Goal: Information Seeking & Learning: Learn about a topic

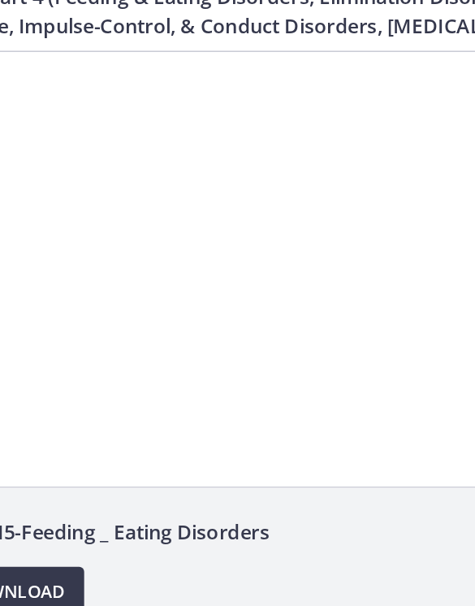
click at [136, 175] on div at bounding box center [128, 184] width 475 height 267
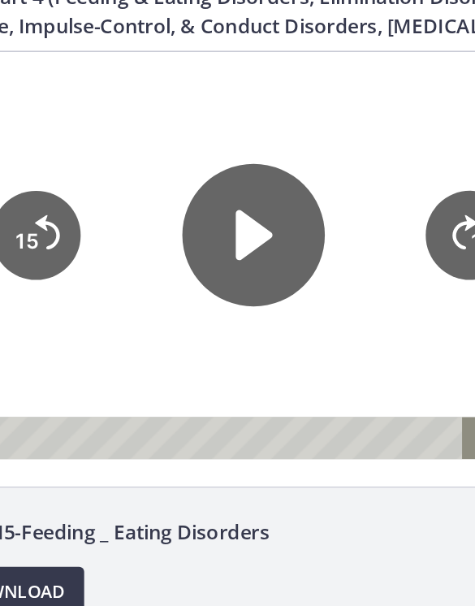
click at [131, 175] on icon "Play Video" at bounding box center [129, 170] width 24 height 33
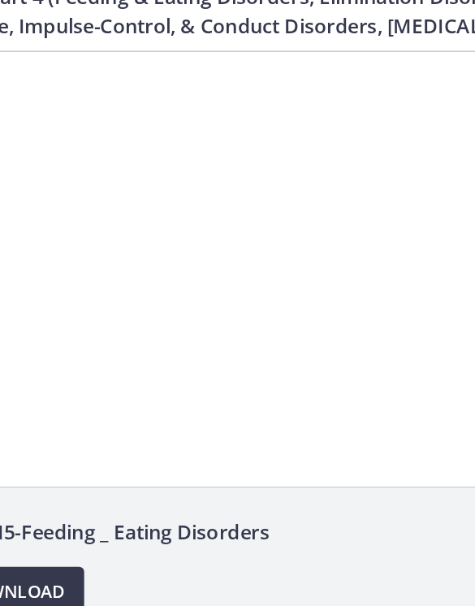
click at [135, 237] on div at bounding box center [128, 184] width 475 height 267
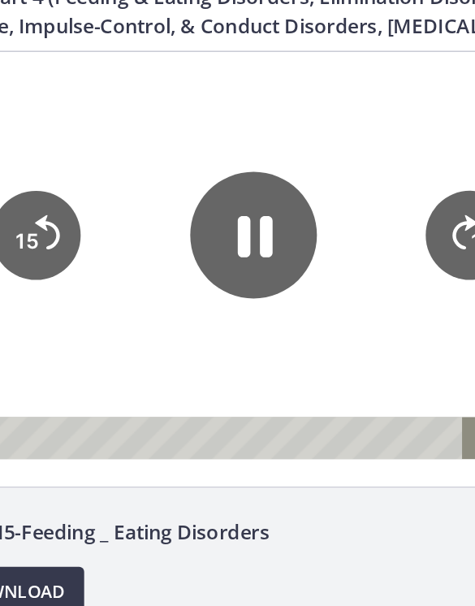
click at [134, 172] on icon "Pause" at bounding box center [130, 171] width 23 height 27
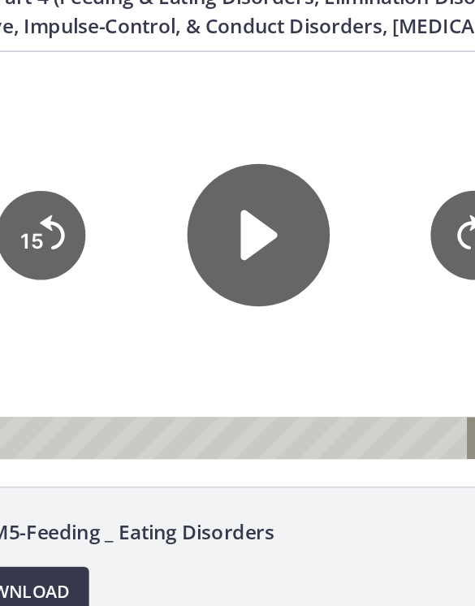
click at [136, 169] on icon "Play Video" at bounding box center [135, 170] width 24 height 33
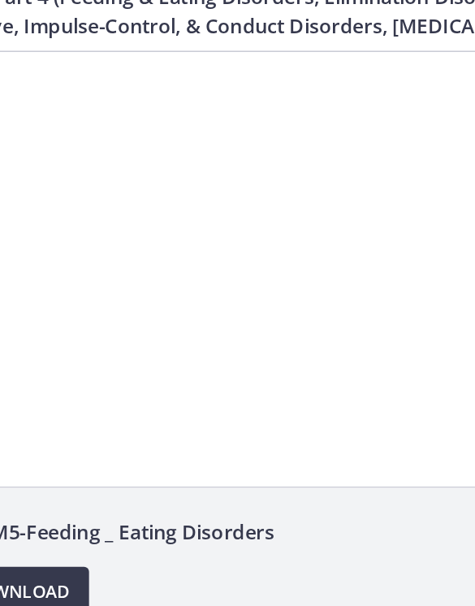
click at [135, 167] on div at bounding box center [134, 184] width 475 height 267
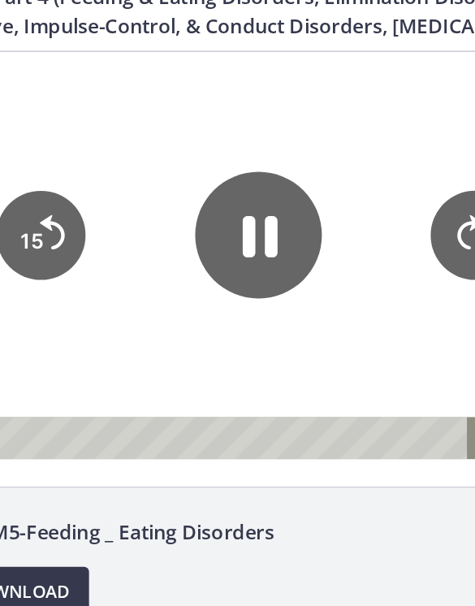
click at [133, 165] on icon "Pause" at bounding box center [134, 170] width 83 height 83
click at [159, 175] on icon "Play Video" at bounding box center [134, 170] width 83 height 83
click at [216, 235] on div at bounding box center [134, 184] width 475 height 267
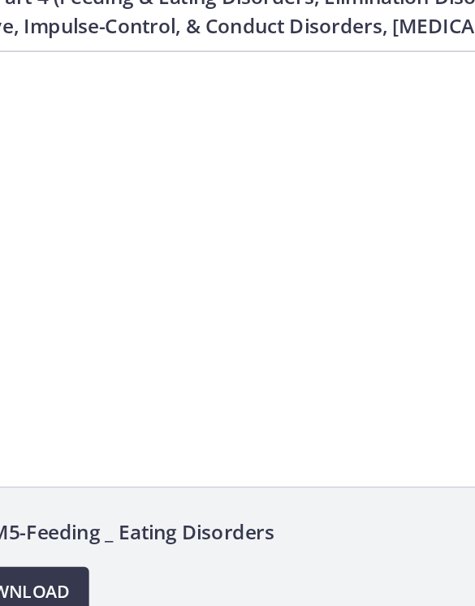
click at [162, 211] on div at bounding box center [134, 184] width 475 height 267
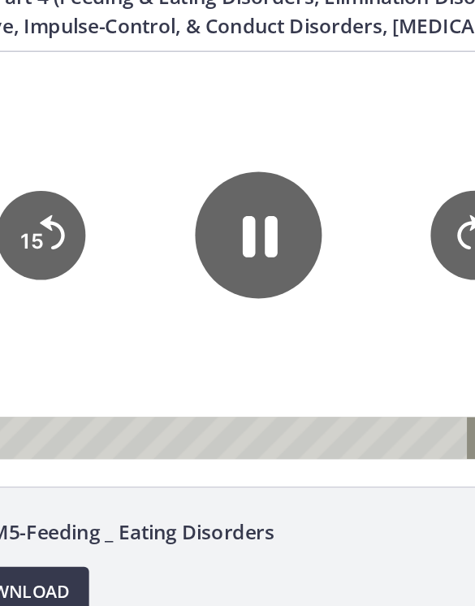
click at [151, 176] on icon "Pause" at bounding box center [134, 170] width 83 height 83
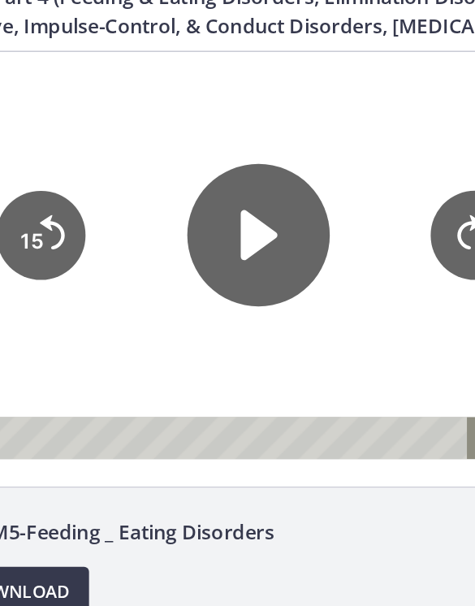
click at [132, 158] on icon "Play Video" at bounding box center [134, 170] width 93 height 93
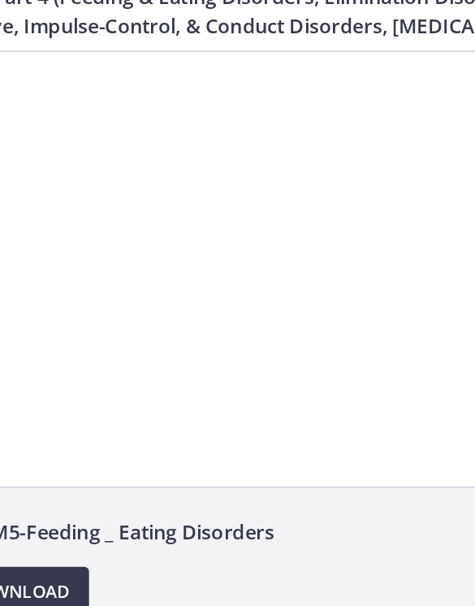
click at [129, 192] on div at bounding box center [134, 184] width 475 height 267
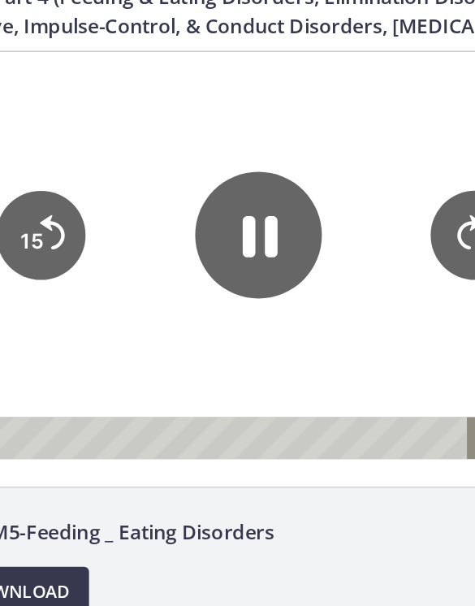
click at [135, 172] on icon "Pause" at bounding box center [134, 170] width 83 height 83
click at [128, 183] on icon "Play Video" at bounding box center [134, 170] width 21 height 29
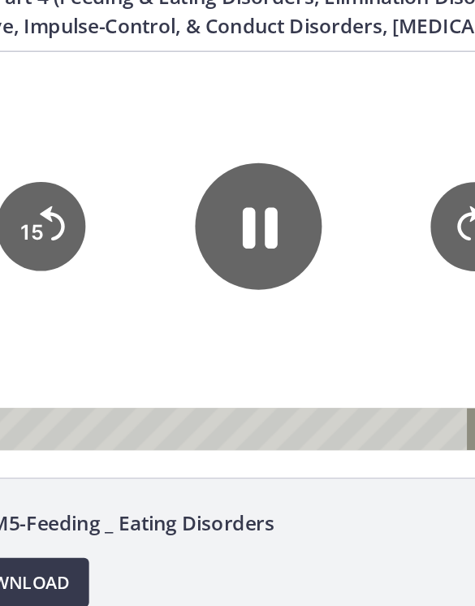
scroll to position [6, 0]
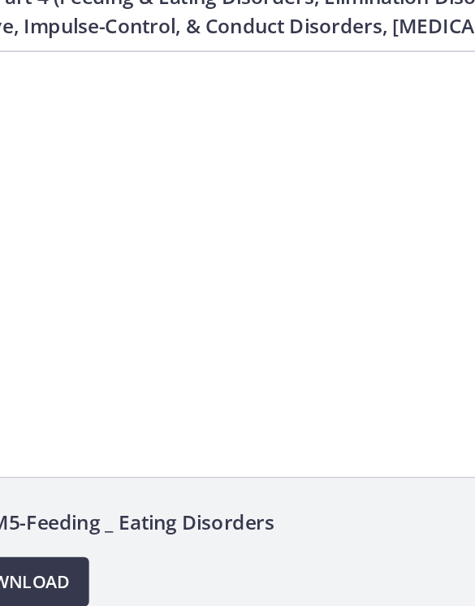
click at [159, 197] on div at bounding box center [134, 174] width 475 height 267
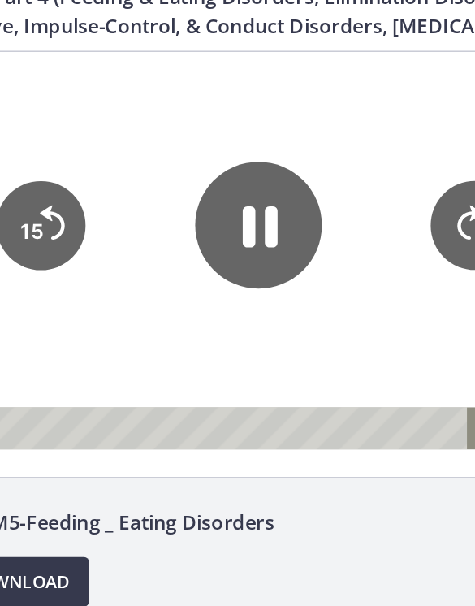
click at [271, 162] on icon "15" at bounding box center [277, 161] width 58 height 58
click at [266, 163] on icon "Skip ahead 15 seconds" at bounding box center [273, 158] width 18 height 25
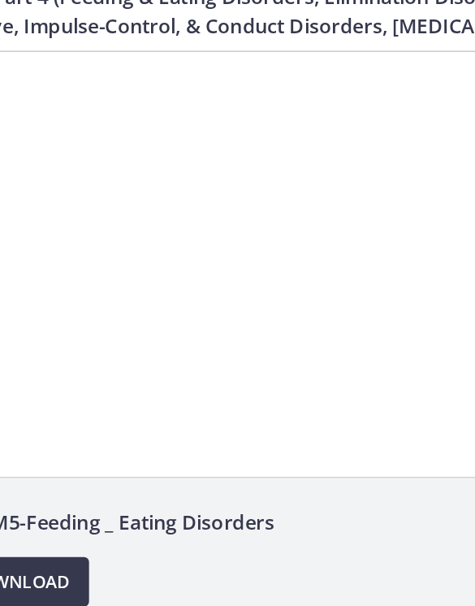
click at [159, 176] on div at bounding box center [134, 174] width 475 height 267
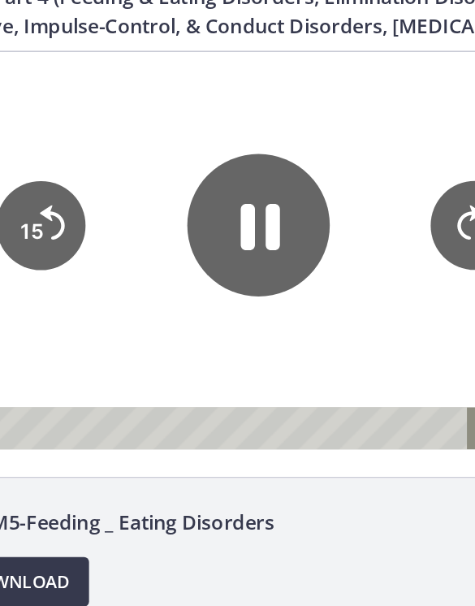
click at [143, 163] on icon "Pause" at bounding box center [136, 162] width 26 height 30
click at [145, 159] on icon "Play Video" at bounding box center [134, 161] width 93 height 93
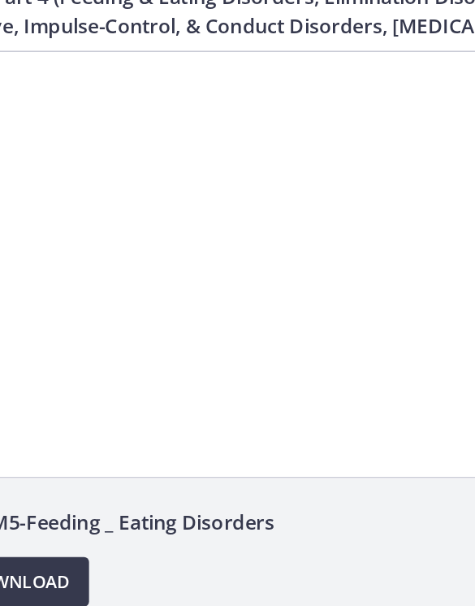
click at [141, 184] on div at bounding box center [134, 174] width 475 height 267
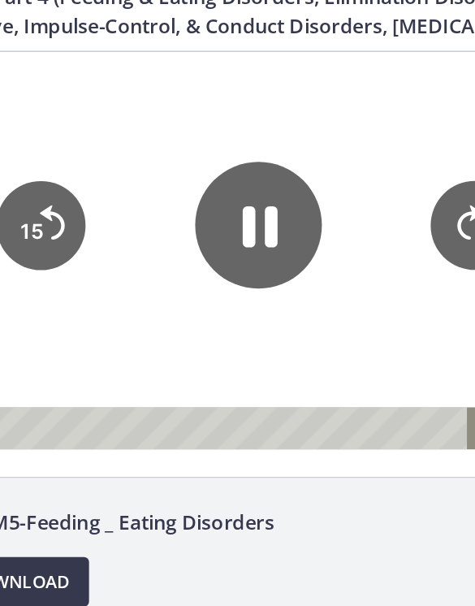
click at [139, 162] on icon "Pause" at bounding box center [135, 162] width 23 height 27
click at [210, 205] on div at bounding box center [134, 174] width 475 height 267
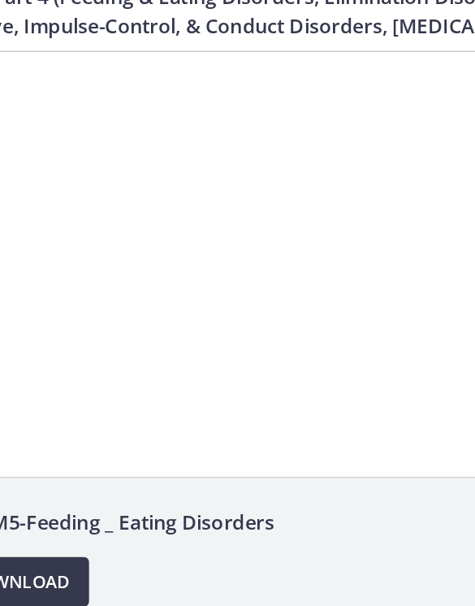
scroll to position [4, 0]
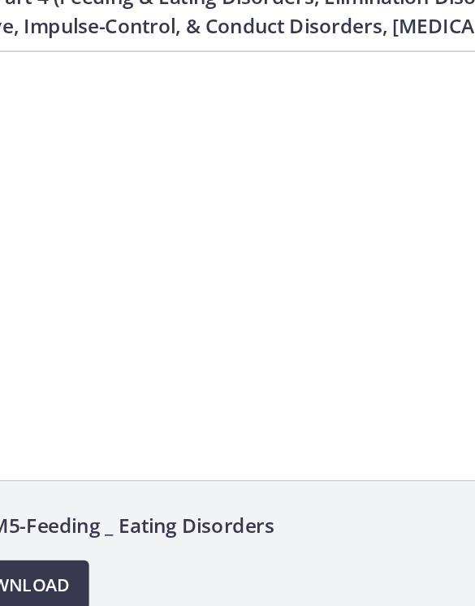
click at [150, 242] on div at bounding box center [134, 178] width 475 height 267
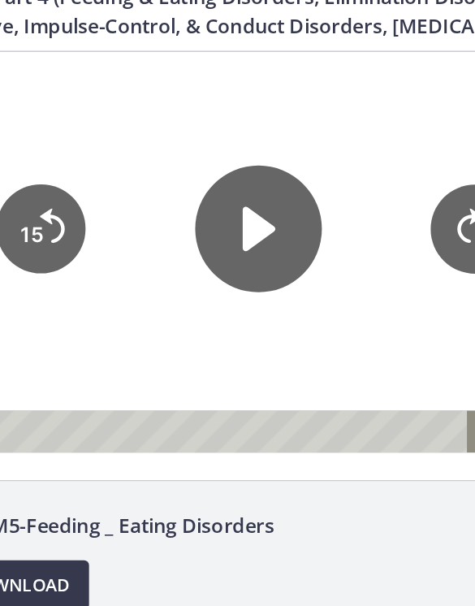
click at [138, 163] on icon "Play Video" at bounding box center [134, 164] width 21 height 29
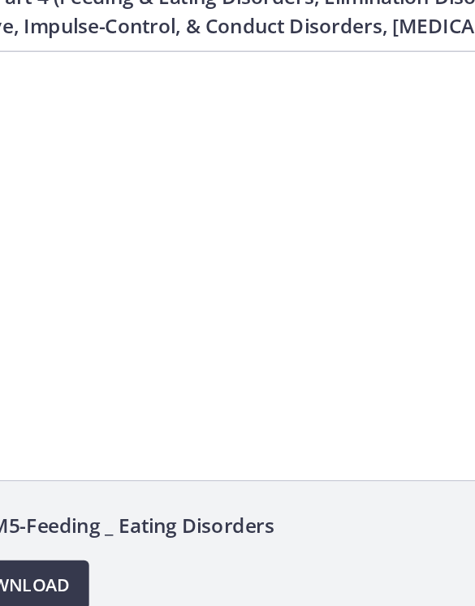
click at [137, 164] on div at bounding box center [134, 178] width 475 height 267
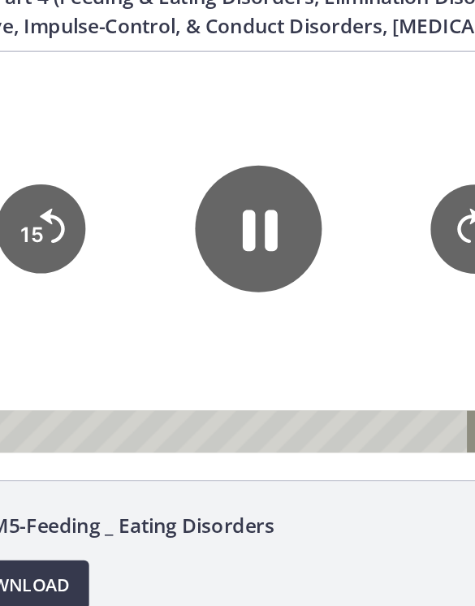
click at [132, 162] on icon "Pause" at bounding box center [134, 164] width 83 height 83
click at [129, 159] on icon "Play Video" at bounding box center [134, 164] width 21 height 29
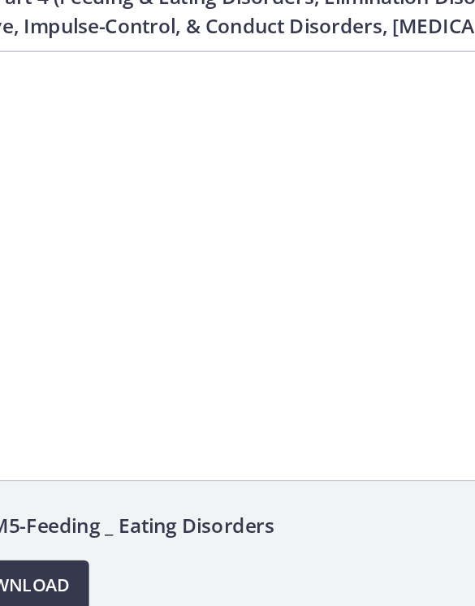
click at [148, 174] on div at bounding box center [134, 178] width 475 height 267
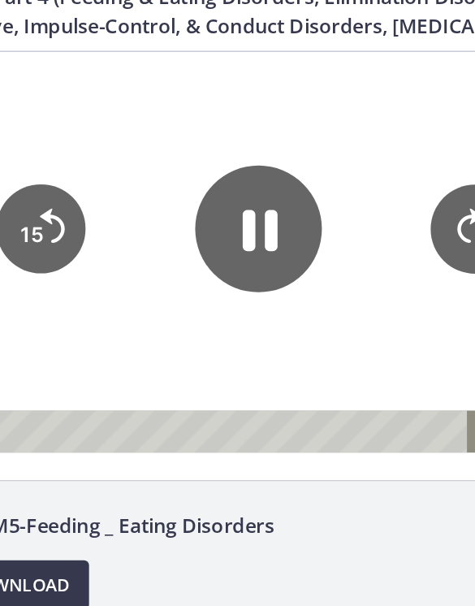
click at [141, 157] on icon "Pause" at bounding box center [135, 166] width 23 height 27
click at [123, 180] on icon "Play Video" at bounding box center [134, 164] width 83 height 83
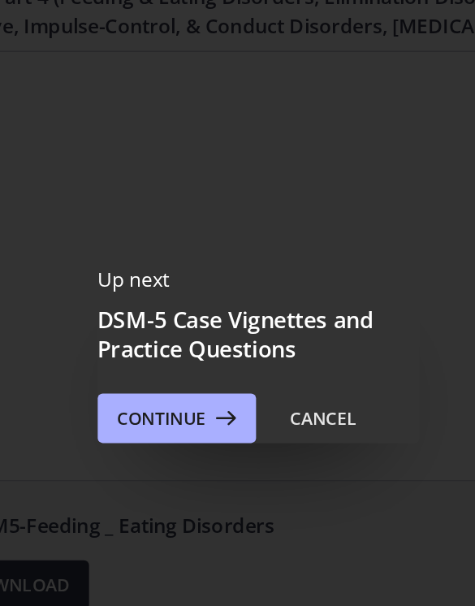
click at [145, 335] on span "Continue" at bounding box center [174, 344] width 58 height 19
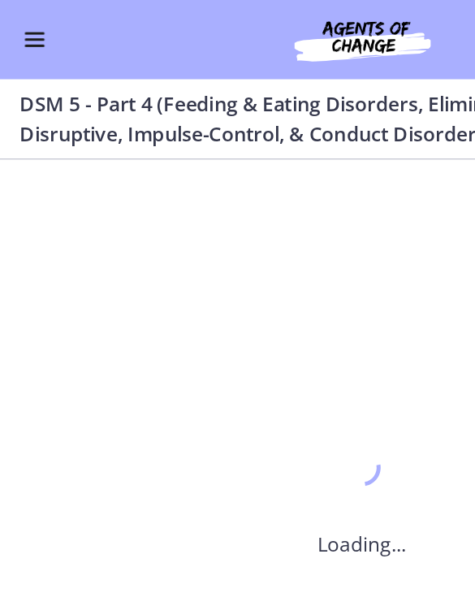
scroll to position [0, 0]
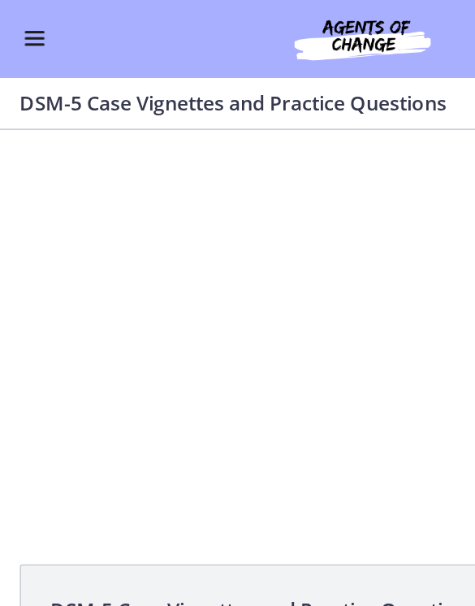
click at [167, 242] on div "Tap for sound @keyframes VOLUME_SMALL_WAVE_FLASH { 0% { opacity: 0; } 33% { opa…" at bounding box center [237, 249] width 475 height 240
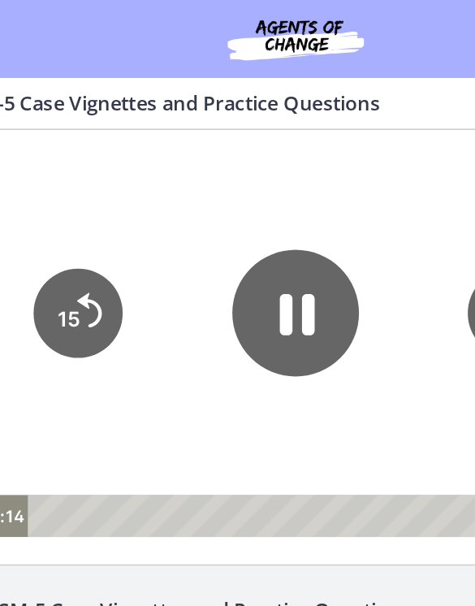
click at [176, 249] on icon "Pause" at bounding box center [172, 249] width 23 height 27
click at [95, 339] on div at bounding box center [170, 262] width 475 height 267
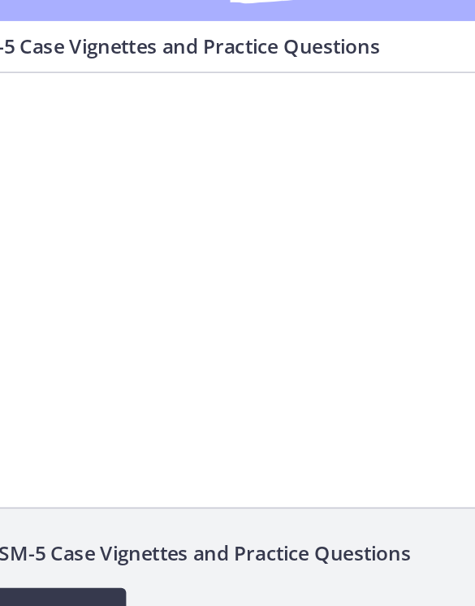
click at [136, 223] on div at bounding box center [170, 205] width 475 height 267
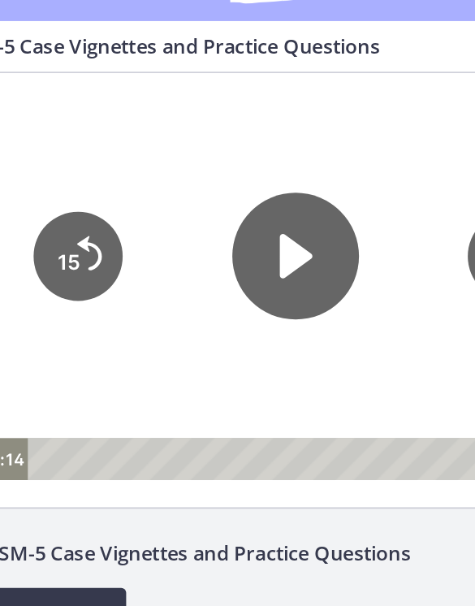
click at [167, 202] on icon "Play Video" at bounding box center [171, 191] width 21 height 29
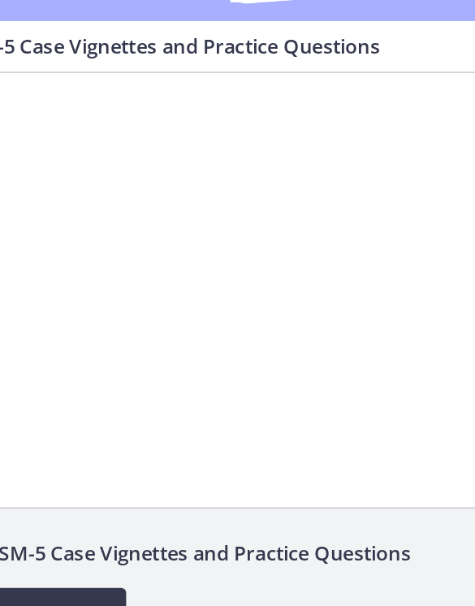
click at [166, 233] on div at bounding box center [170, 205] width 475 height 267
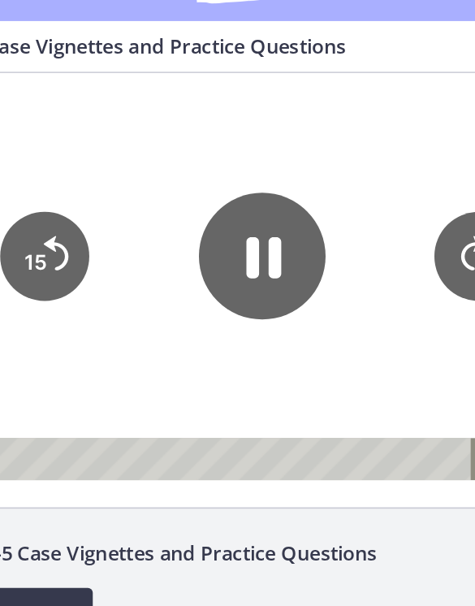
click at [266, 197] on icon "15" at bounding box center [280, 192] width 58 height 58
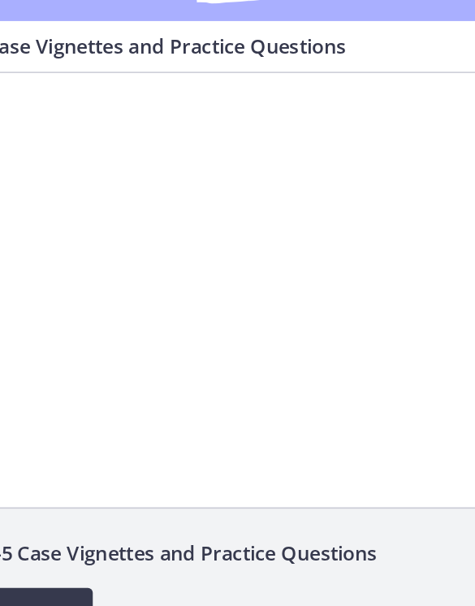
click at [147, 236] on div at bounding box center [137, 205] width 475 height 267
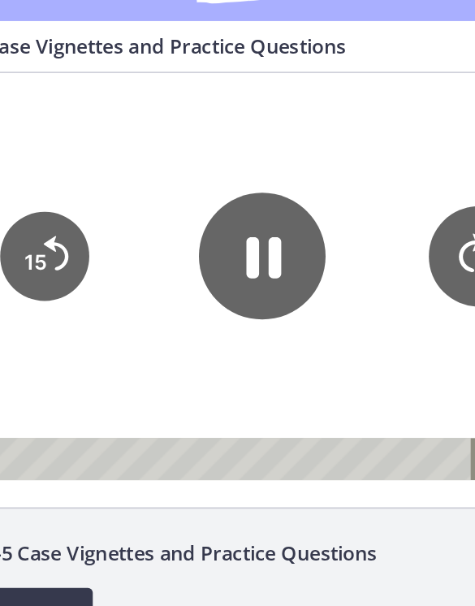
click at [262, 192] on icon "15" at bounding box center [281, 192] width 66 height 66
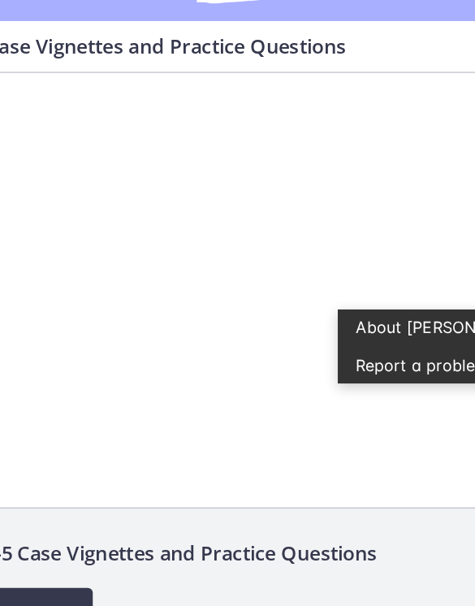
click at [47, 239] on div at bounding box center [137, 205] width 475 height 267
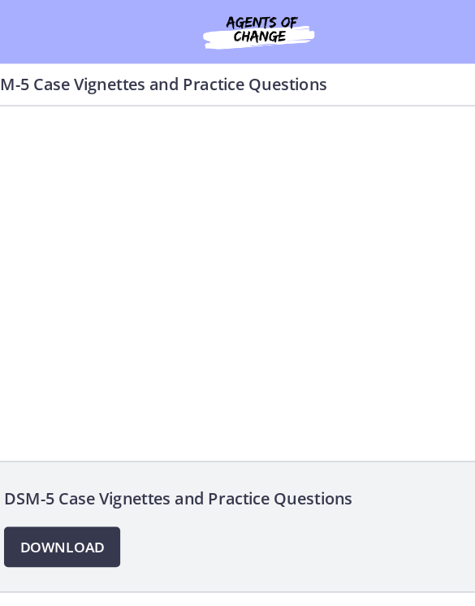
click at [248, 229] on div at bounding box center [200, 239] width 475 height 267
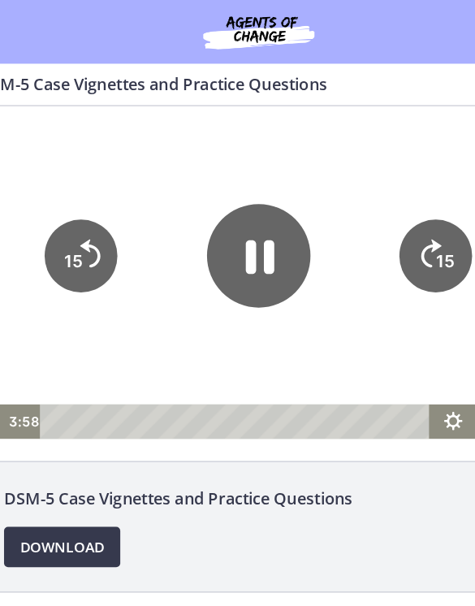
click at [340, 219] on icon "15" at bounding box center [343, 226] width 58 height 58
click at [266, 298] on div at bounding box center [200, 239] width 475 height 267
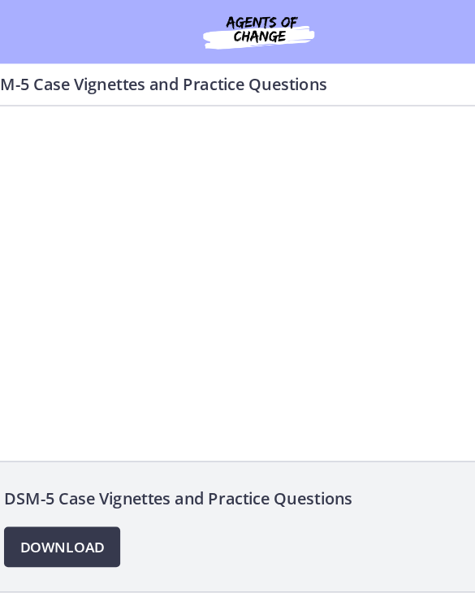
click at [230, 262] on div at bounding box center [200, 239] width 475 height 267
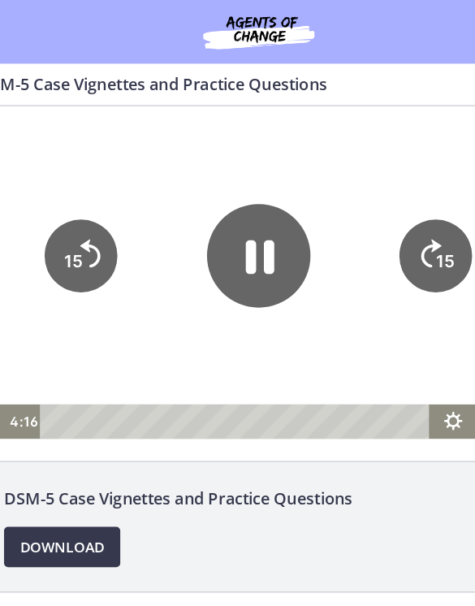
click at [201, 213] on icon "Pause" at bounding box center [199, 225] width 83 height 83
click at [261, 293] on div at bounding box center [200, 239] width 475 height 267
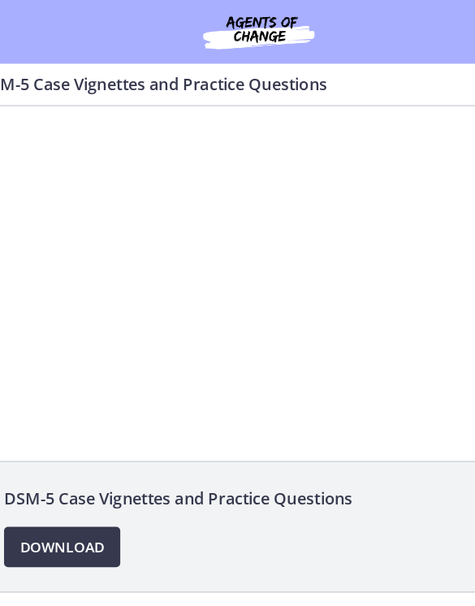
click at [178, 263] on div at bounding box center [200, 239] width 475 height 267
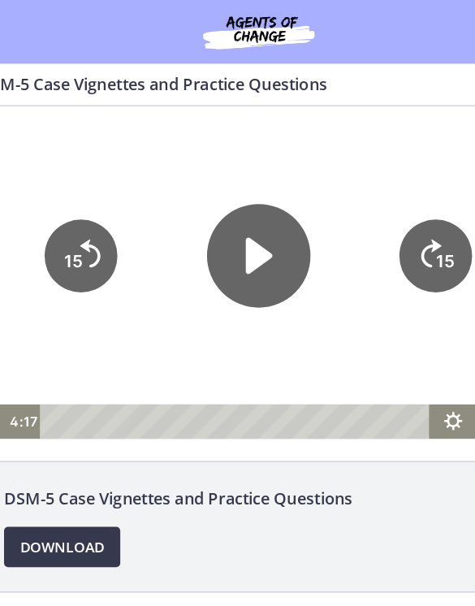
click at [257, 288] on div at bounding box center [200, 239] width 475 height 267
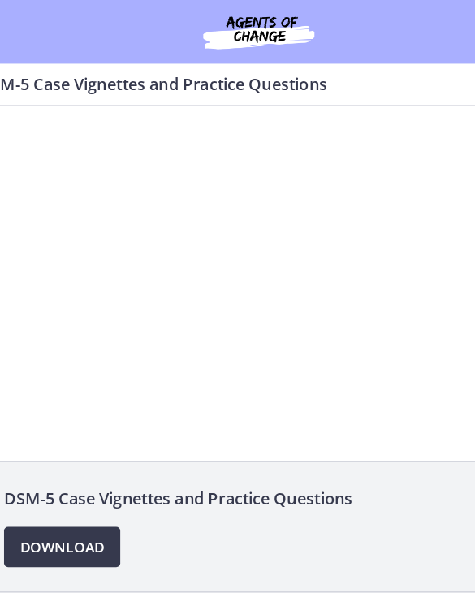
click at [224, 292] on div at bounding box center [200, 239] width 475 height 267
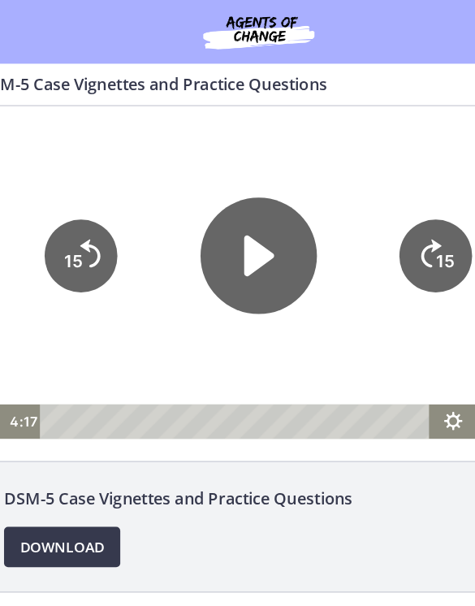
click at [206, 230] on icon "Play Video" at bounding box center [200, 225] width 24 height 33
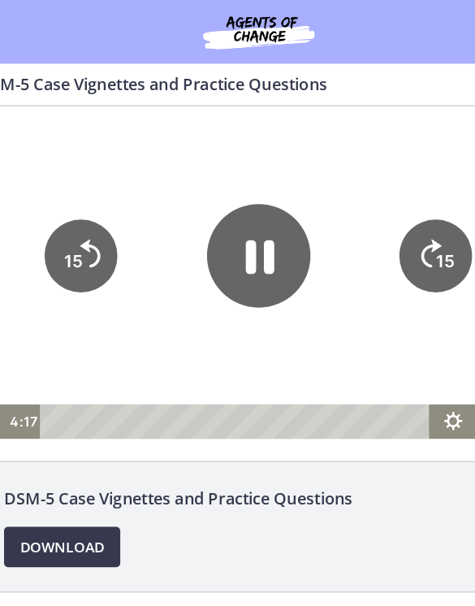
click at [345, 226] on tspan "15" at bounding box center [350, 229] width 15 height 16
click at [344, 226] on icon "15" at bounding box center [343, 226] width 58 height 58
click at [345, 219] on icon "15" at bounding box center [343, 226] width 66 height 66
click at [350, 231] on tspan "15" at bounding box center [350, 229] width 15 height 16
click at [343, 235] on icon "15" at bounding box center [343, 226] width 58 height 58
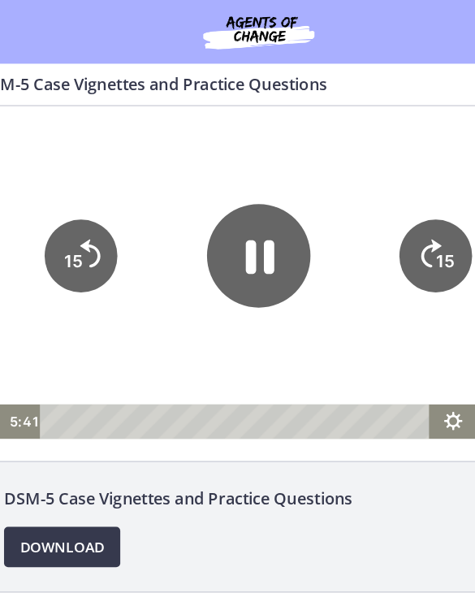
click at [344, 223] on tspan "15" at bounding box center [350, 229] width 15 height 16
click at [348, 222] on tspan "15" at bounding box center [350, 229] width 15 height 16
click at [265, 283] on div at bounding box center [200, 239] width 475 height 267
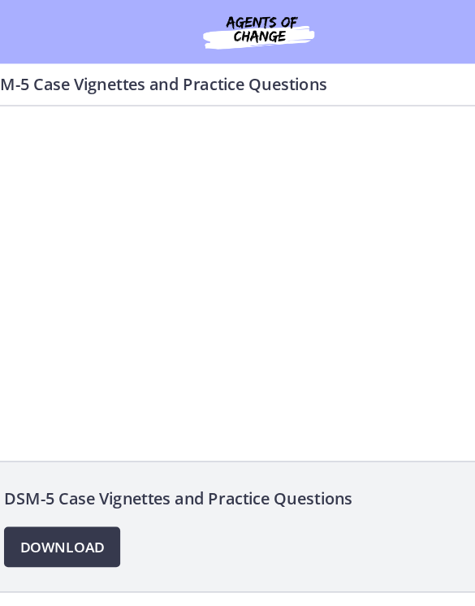
click at [187, 309] on div at bounding box center [200, 239] width 475 height 267
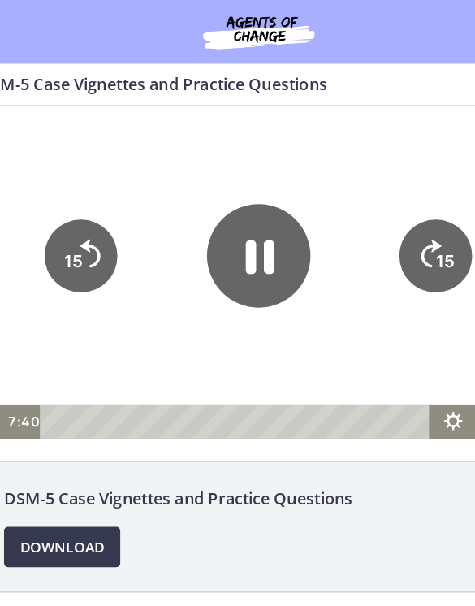
click at [335, 235] on icon "15" at bounding box center [343, 226] width 58 height 58
click at [342, 224] on icon "15" at bounding box center [343, 226] width 58 height 58
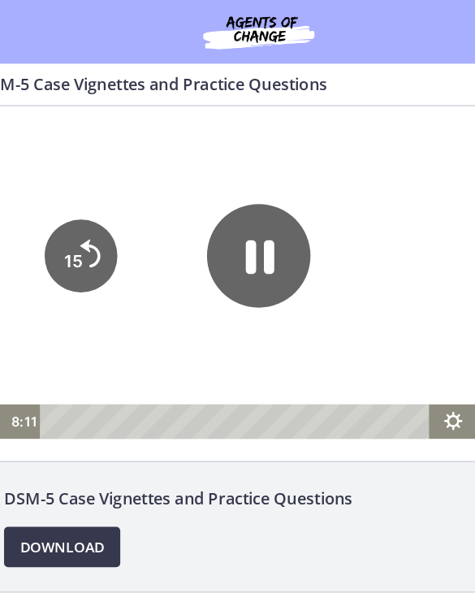
click at [342, 211] on icon "15" at bounding box center [342, 174] width 73 height 73
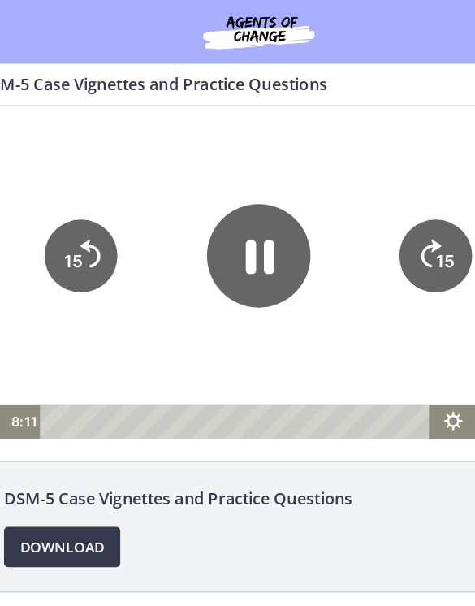
click at [347, 225] on tspan "15" at bounding box center [350, 229] width 15 height 16
click at [343, 235] on icon "15" at bounding box center [343, 226] width 58 height 58
click at [356, 219] on icon "15" at bounding box center [343, 226] width 58 height 58
click at [353, 227] on tspan "15" at bounding box center [351, 230] width 17 height 18
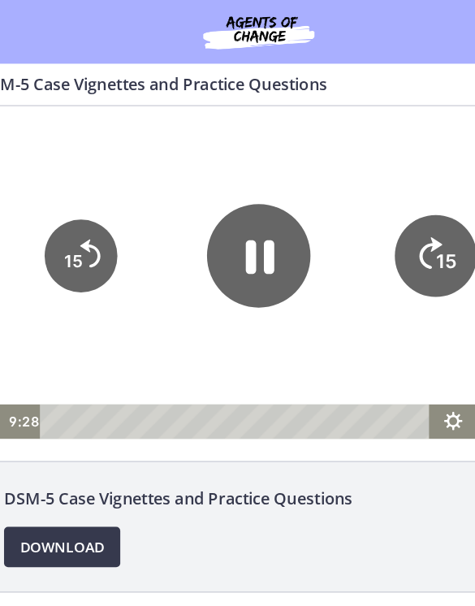
click at [346, 223] on tspan "15" at bounding box center [351, 230] width 17 height 18
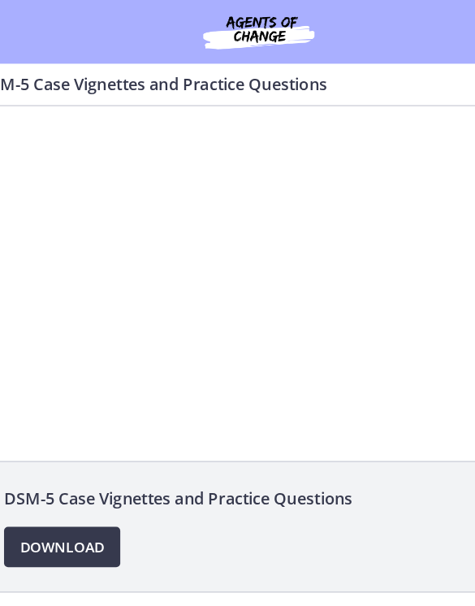
click at [192, 255] on div at bounding box center [200, 239] width 475 height 267
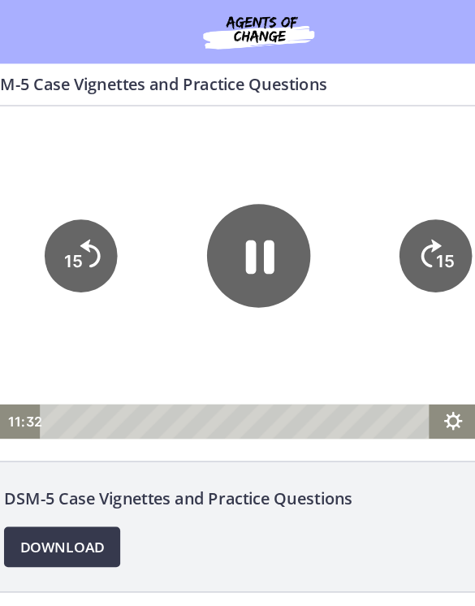
click at [132, 282] on div at bounding box center [200, 239] width 475 height 267
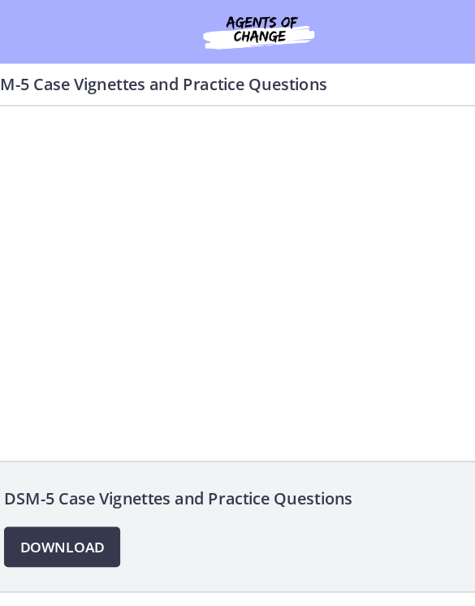
click at [197, 235] on div at bounding box center [200, 239] width 475 height 267
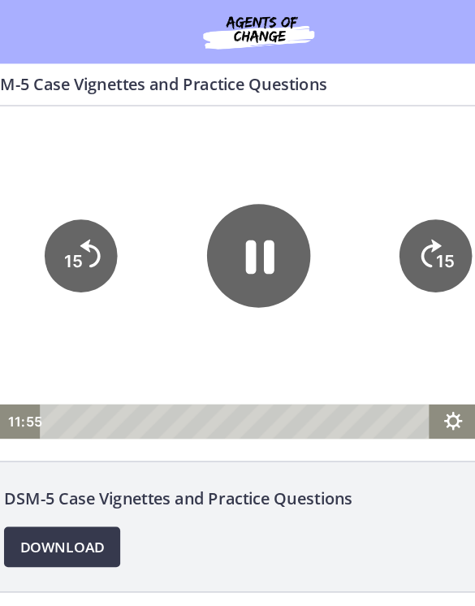
click at [341, 221] on icon "Skip ahead 15 seconds" at bounding box center [339, 223] width 16 height 23
click at [187, 297] on div at bounding box center [200, 239] width 475 height 267
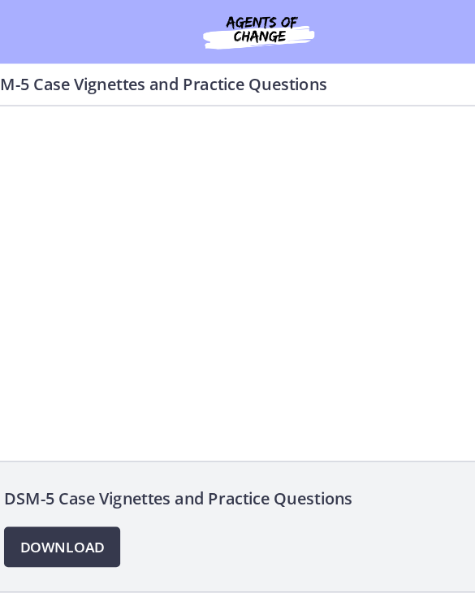
click at [188, 229] on div at bounding box center [200, 239] width 475 height 267
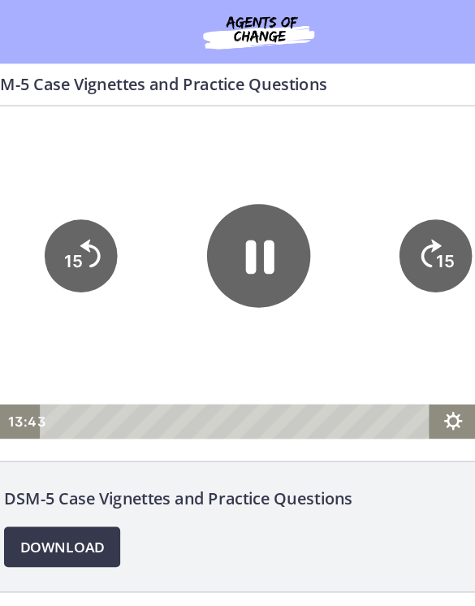
click at [335, 225] on icon "15" at bounding box center [343, 226] width 58 height 58
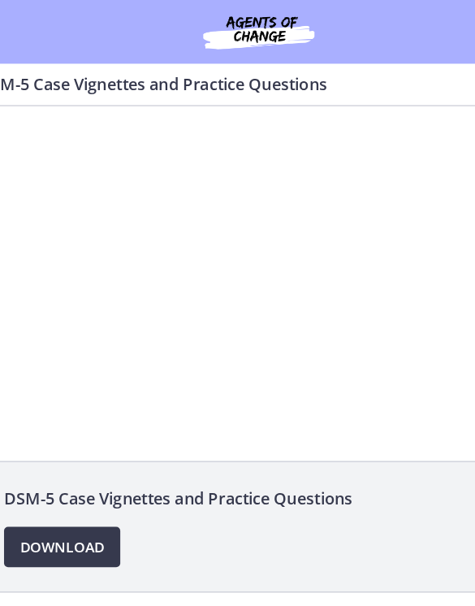
click at [213, 292] on div at bounding box center [200, 239] width 475 height 267
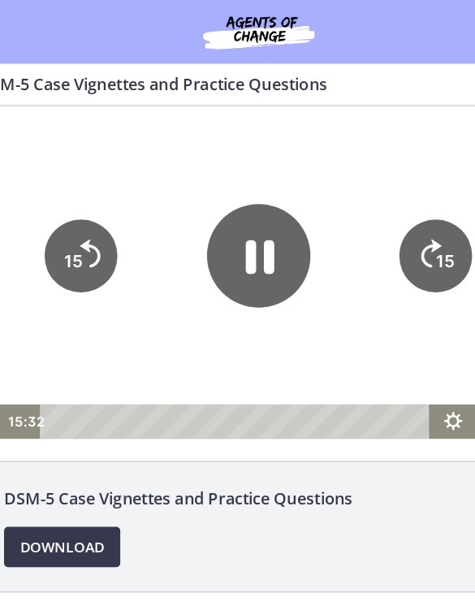
click at [326, 228] on icon "15" at bounding box center [343, 226] width 58 height 58
click at [249, 301] on div at bounding box center [200, 239] width 475 height 267
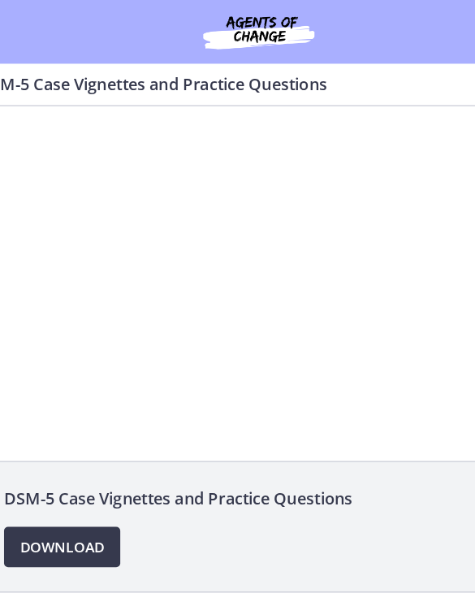
click at [228, 270] on div at bounding box center [200, 239] width 475 height 267
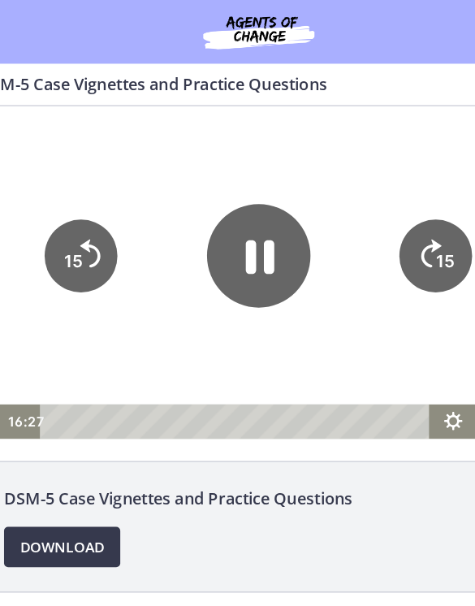
click at [353, 212] on icon "15" at bounding box center [343, 226] width 58 height 58
click at [340, 224] on icon "15" at bounding box center [343, 226] width 58 height 58
click at [349, 214] on icon "15" at bounding box center [343, 226] width 58 height 58
click at [357, 223] on tspan "15" at bounding box center [350, 229] width 15 height 16
click at [345, 225] on tspan "15" at bounding box center [350, 229] width 15 height 16
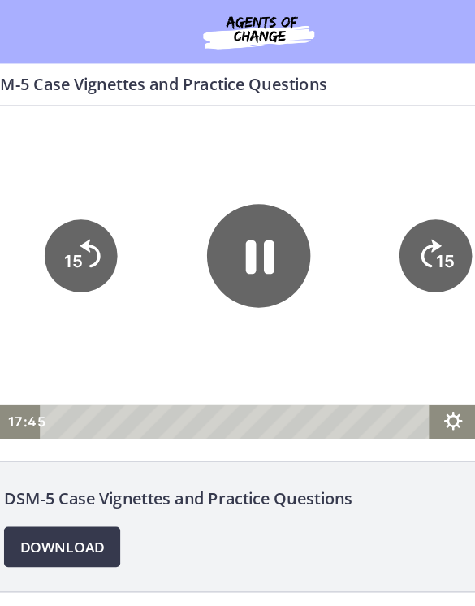
click at [346, 226] on tspan "15" at bounding box center [350, 229] width 15 height 16
click at [344, 223] on tspan "15" at bounding box center [351, 230] width 17 height 18
click at [352, 232] on tspan "15" at bounding box center [351, 230] width 17 height 18
click at [347, 222] on tspan "15" at bounding box center [350, 229] width 15 height 16
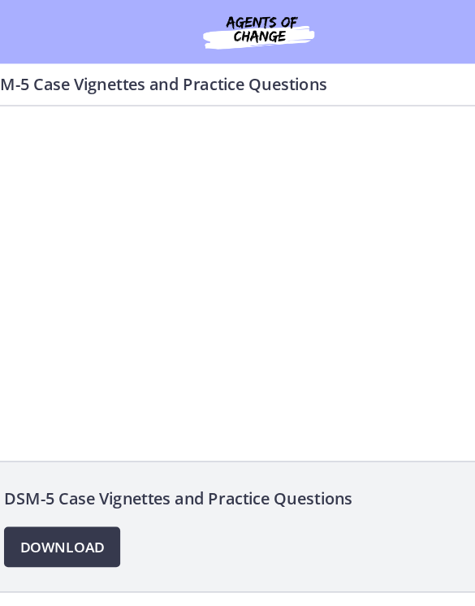
click at [184, 221] on div at bounding box center [200, 239] width 475 height 267
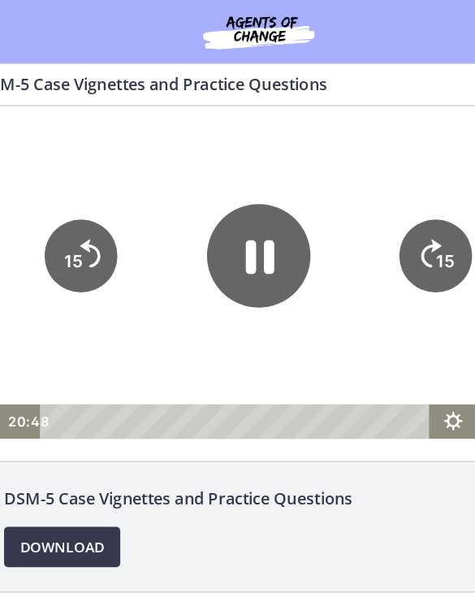
click at [196, 219] on icon "Pause" at bounding box center [201, 226] width 23 height 27
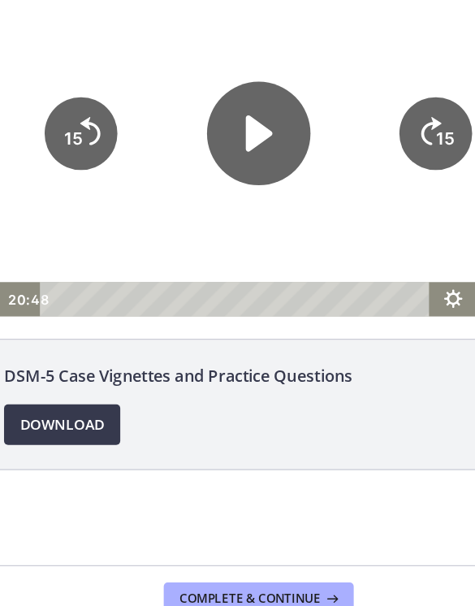
click at [226, 574] on span "Complete & continue" at bounding box center [232, 580] width 114 height 13
